Goal: Task Accomplishment & Management: Complete application form

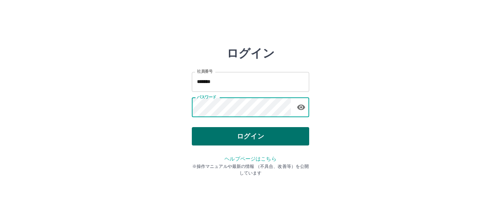
click at [230, 139] on button "ログイン" at bounding box center [250, 136] width 117 height 18
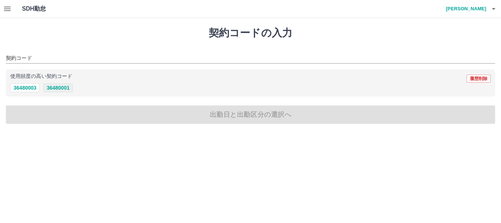
click at [60, 88] on button "36480001" at bounding box center [57, 87] width 29 height 9
type input "********"
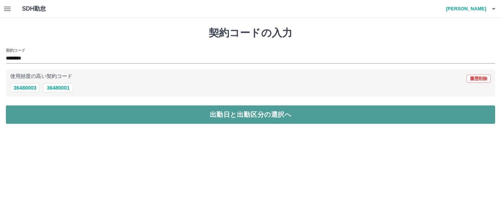
click at [211, 118] on button "出勤日と出勤区分の選択へ" at bounding box center [250, 114] width 489 height 18
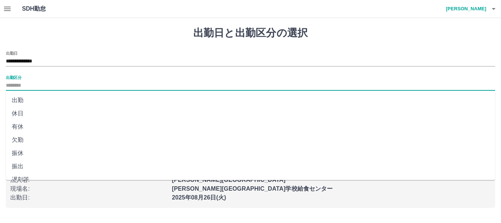
click at [18, 84] on input "出勤区分" at bounding box center [250, 85] width 489 height 9
click at [19, 99] on li "出勤" at bounding box center [250, 100] width 489 height 13
type input "**"
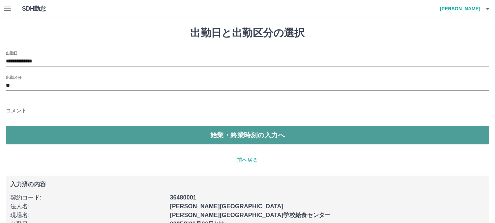
click at [204, 132] on button "始業・終業時刻の入力へ" at bounding box center [248, 135] width 484 height 18
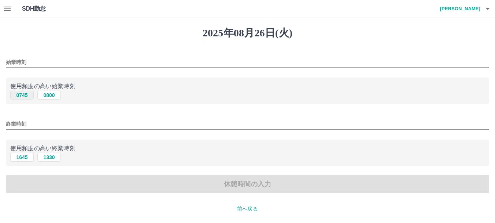
click at [24, 96] on button "0745" at bounding box center [21, 95] width 23 height 9
type input "****"
click at [24, 157] on button "1645" at bounding box center [21, 157] width 23 height 9
type input "****"
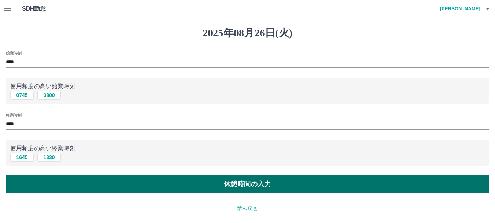
click at [233, 182] on button "休憩時間の入力" at bounding box center [248, 184] width 484 height 18
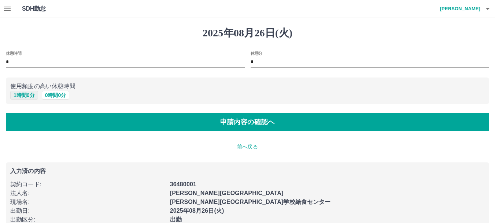
click at [21, 95] on button "1 時間 0 分" at bounding box center [24, 95] width 28 height 9
type input "*"
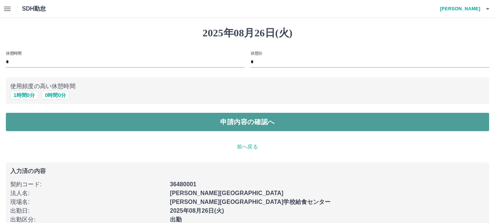
click at [224, 123] on button "申請内容の確認へ" at bounding box center [248, 122] width 484 height 18
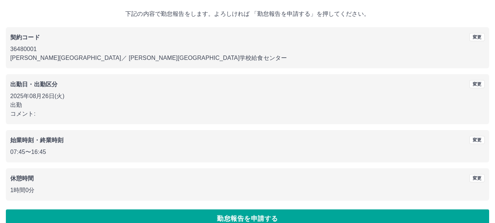
scroll to position [52, 0]
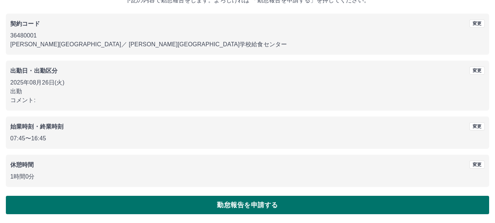
click at [260, 205] on button "勤怠報告を申請する" at bounding box center [248, 204] width 484 height 18
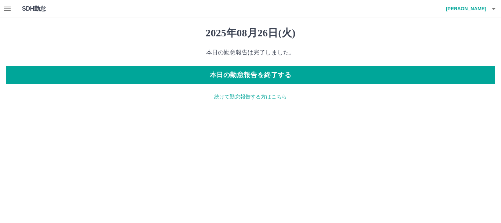
click at [6, 7] on icon "button" at bounding box center [7, 9] width 7 height 4
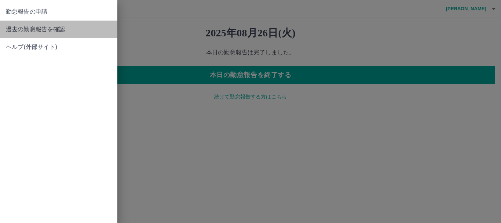
click at [30, 28] on span "過去の勤怠報告を確認" at bounding box center [59, 29] width 106 height 9
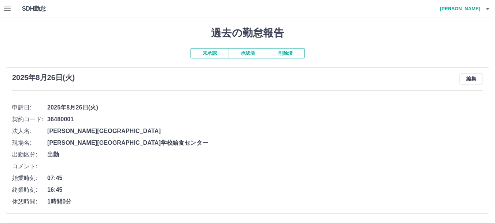
click at [245, 52] on button "承認済" at bounding box center [248, 53] width 38 height 10
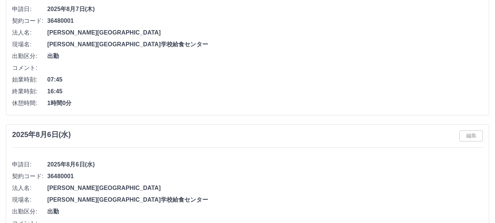
scroll to position [2234, 0]
